Goal: Task Accomplishment & Management: Manage account settings

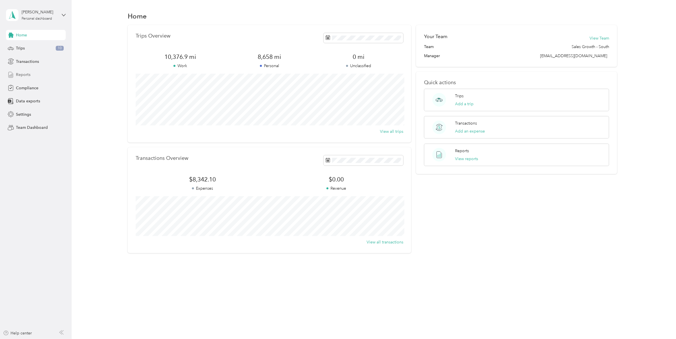
click at [26, 75] on span "Reports" at bounding box center [23, 75] width 15 height 6
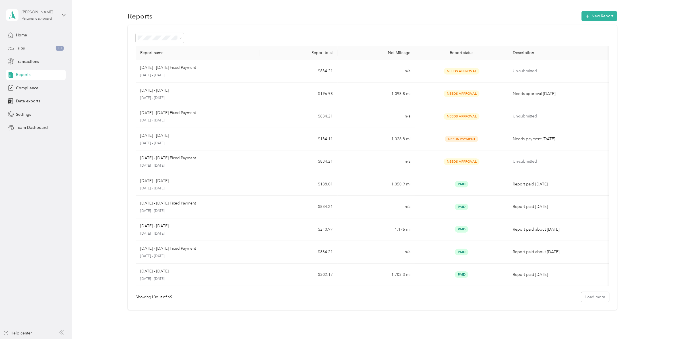
click at [55, 19] on div "[PERSON_NAME] Personal dashboard" at bounding box center [40, 14] width 36 height 11
click at [36, 48] on div "Team dashboard" at bounding box center [26, 47] width 30 height 6
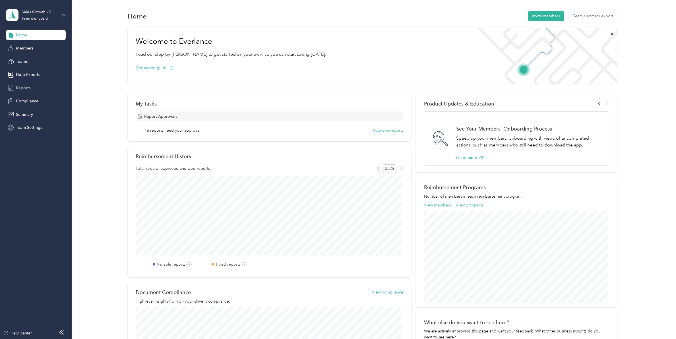
click at [28, 88] on span "Reports" at bounding box center [23, 88] width 15 height 6
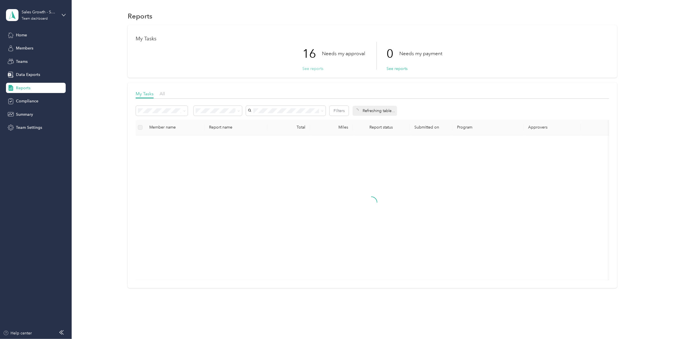
click at [313, 68] on button "See reports" at bounding box center [313, 69] width 21 height 6
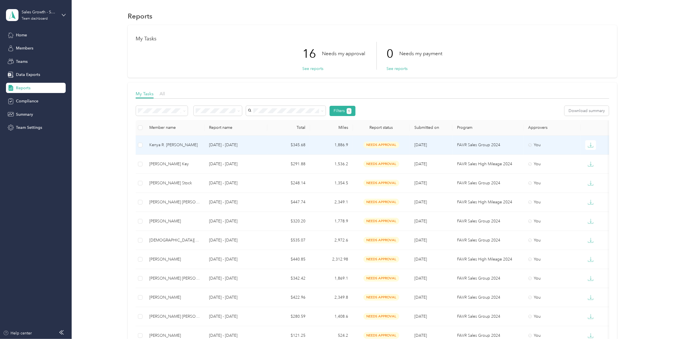
click at [173, 146] on div "Kenya R. [PERSON_NAME]" at bounding box center [174, 145] width 51 height 6
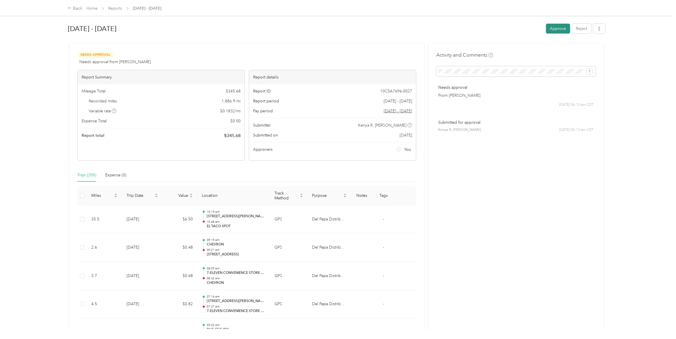
click at [555, 30] on button "Approve" at bounding box center [558, 29] width 24 height 10
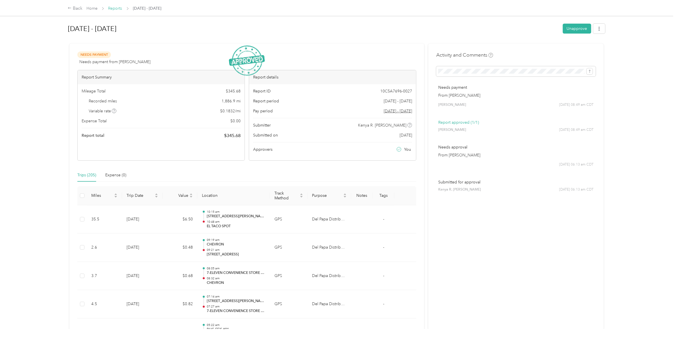
click at [118, 7] on link "Reports" at bounding box center [115, 8] width 14 height 5
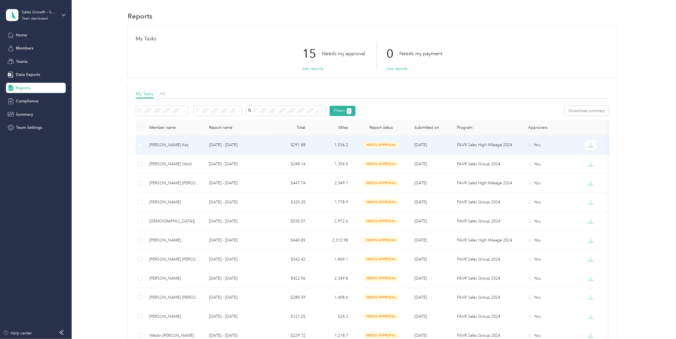
click at [165, 144] on div "[PERSON_NAME] Key" at bounding box center [174, 145] width 51 height 6
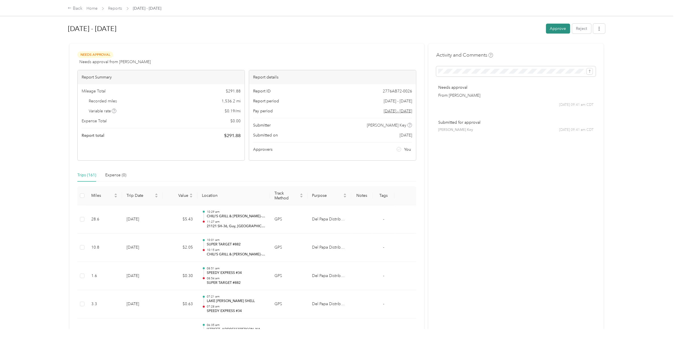
click at [557, 26] on button "Approve" at bounding box center [558, 29] width 24 height 10
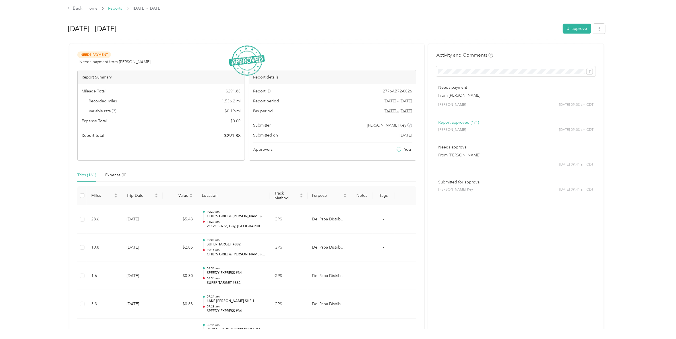
click at [117, 7] on link "Reports" at bounding box center [115, 8] width 14 height 5
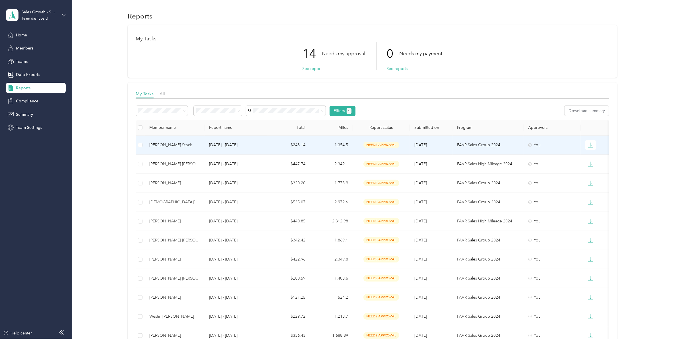
click at [169, 146] on div "[PERSON_NAME] Stock" at bounding box center [174, 145] width 51 height 6
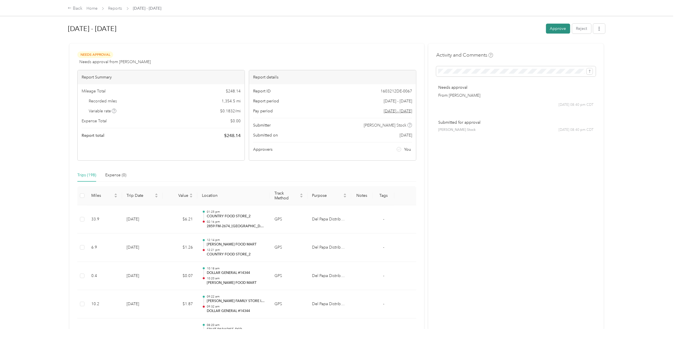
click at [554, 28] on button "Approve" at bounding box center [558, 29] width 24 height 10
